Goal: Information Seeking & Learning: Learn about a topic

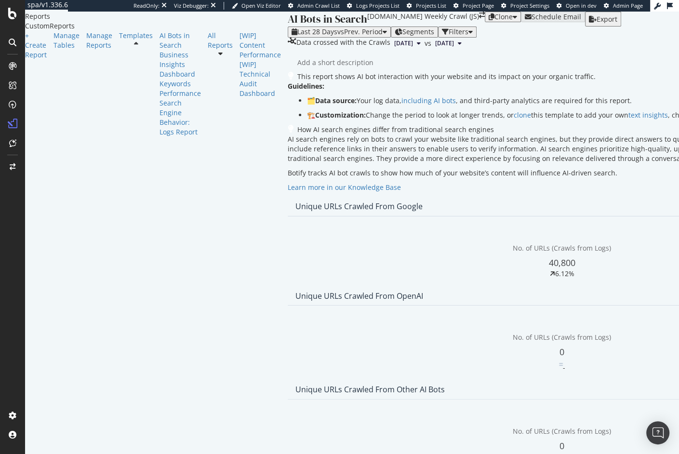
scroll to position [1124, 0]
